Goal: Task Accomplishment & Management: Use online tool/utility

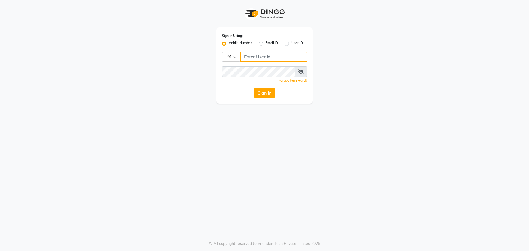
type input "8080902175"
drag, startPoint x: 0, startPoint y: 0, endPoint x: 259, endPoint y: 91, distance: 274.2
click at [259, 91] on button "Sign In" at bounding box center [264, 93] width 21 height 10
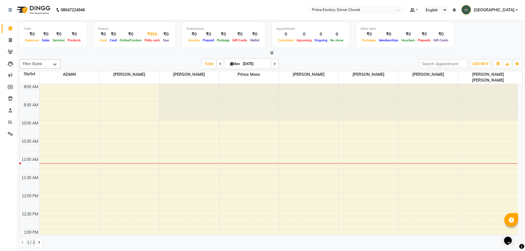
click at [148, 38] on div "Petty cash" at bounding box center [152, 40] width 18 height 6
click at [7, 37] on span at bounding box center [11, 40] width 10 height 6
select select "service"
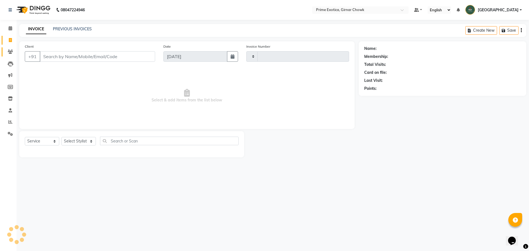
type input "0931"
select select "5796"
